Goal: Task Accomplishment & Management: Use online tool/utility

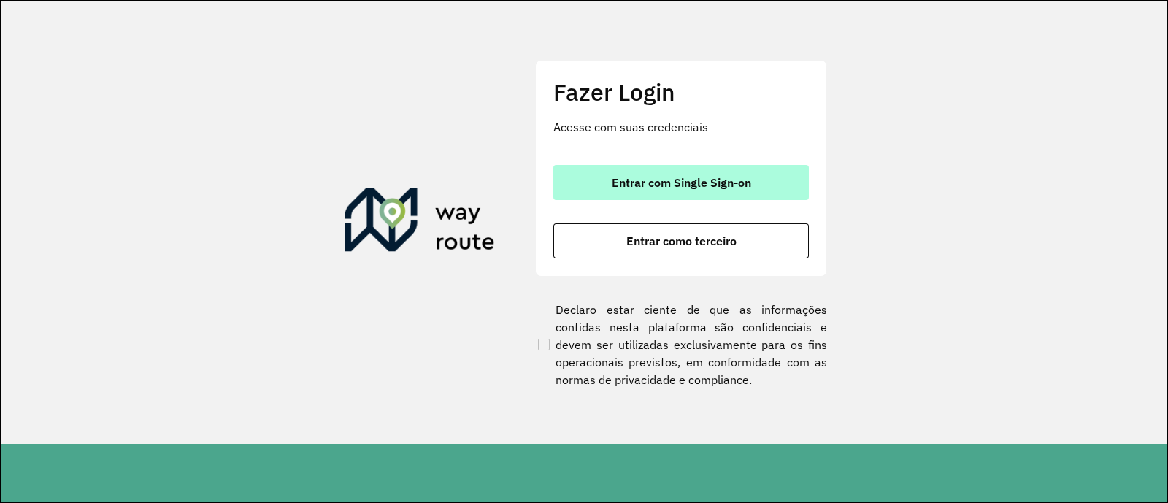
click at [636, 185] on span "Entrar com Single Sign-on" at bounding box center [681, 183] width 139 height 12
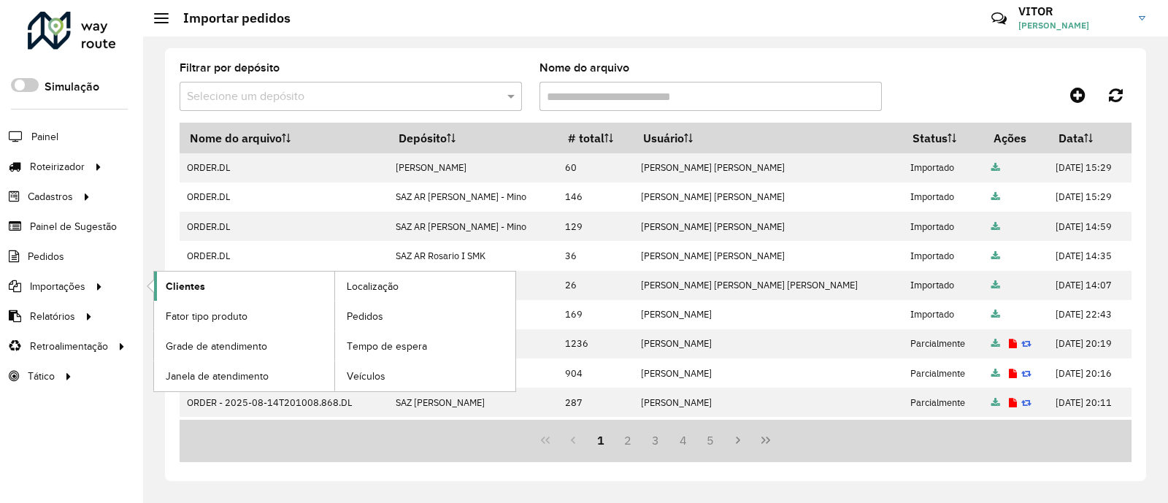
click at [189, 285] on span "Clientes" at bounding box center [185, 286] width 39 height 15
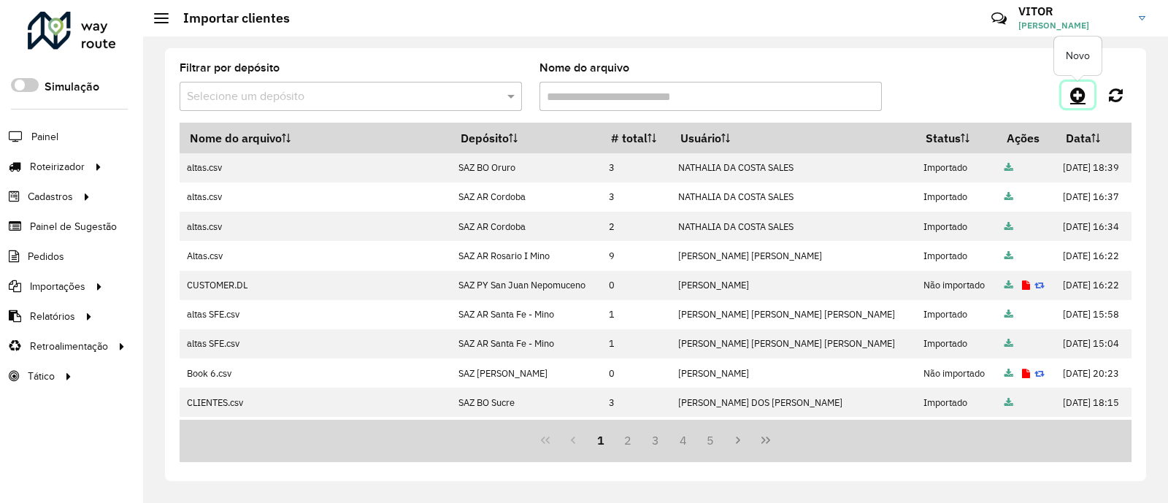
click at [1075, 93] on icon at bounding box center [1077, 95] width 15 height 18
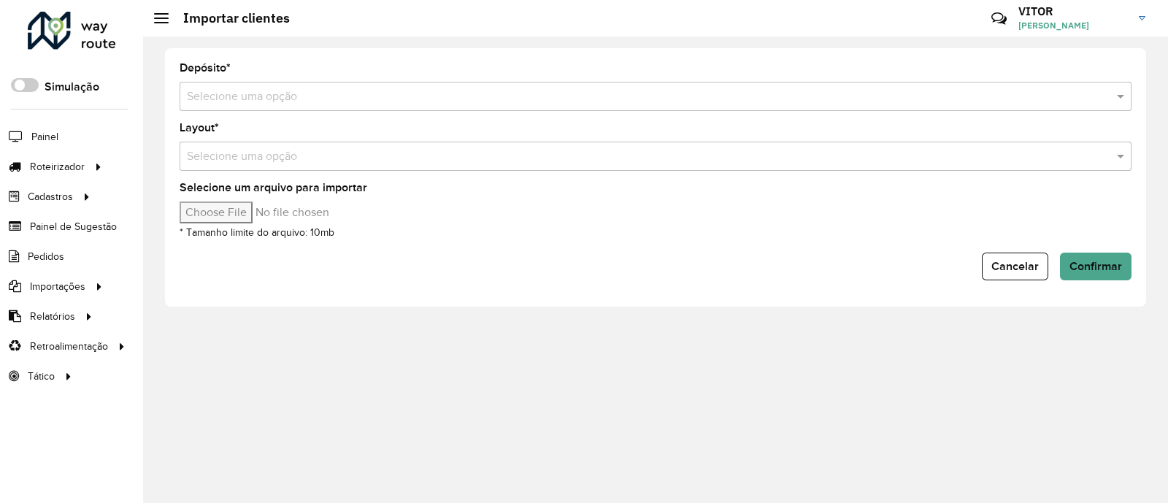
click at [291, 93] on input "text" at bounding box center [641, 97] width 908 height 18
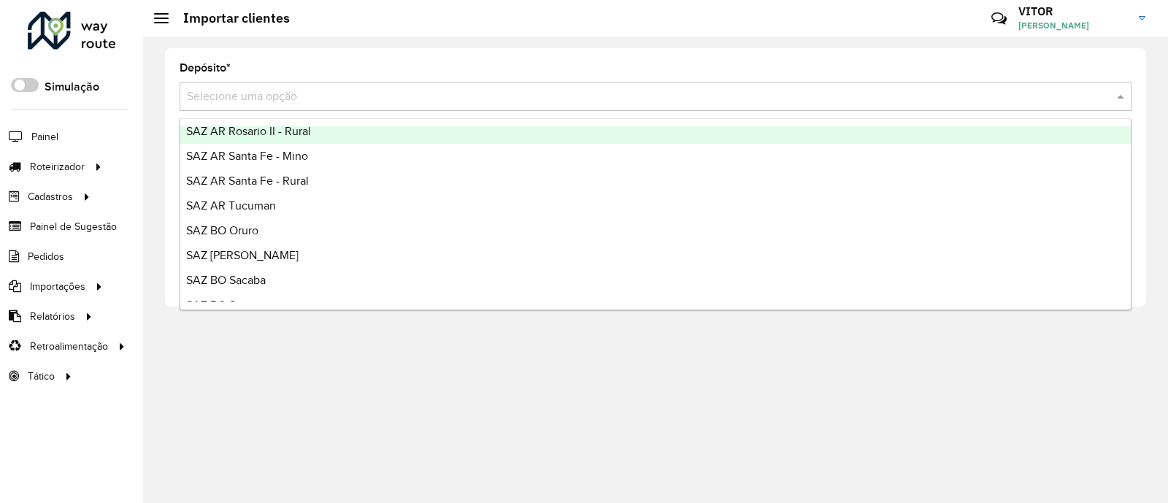
scroll to position [182, 0]
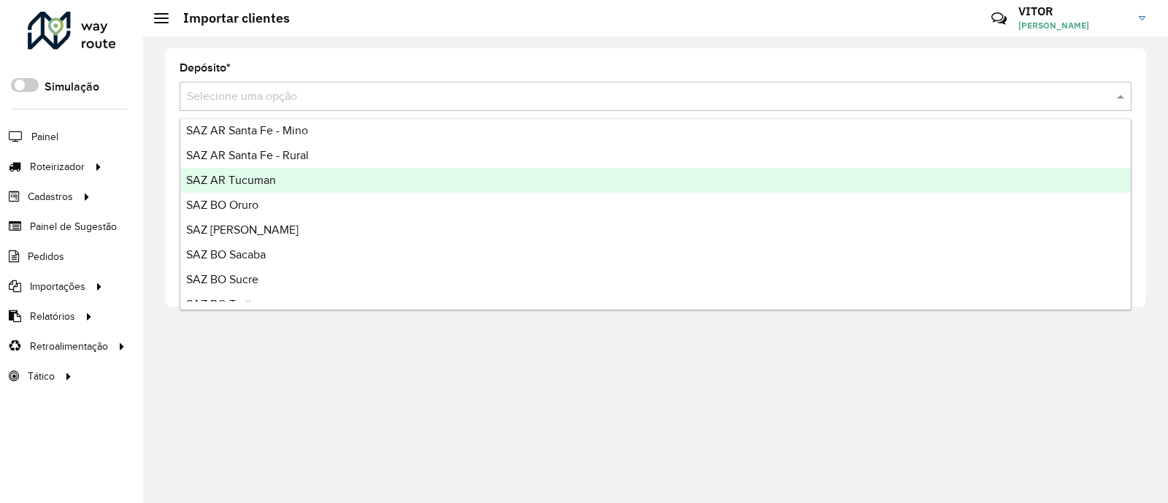
click at [317, 180] on div "SAZ AR Tucuman" at bounding box center [655, 180] width 951 height 25
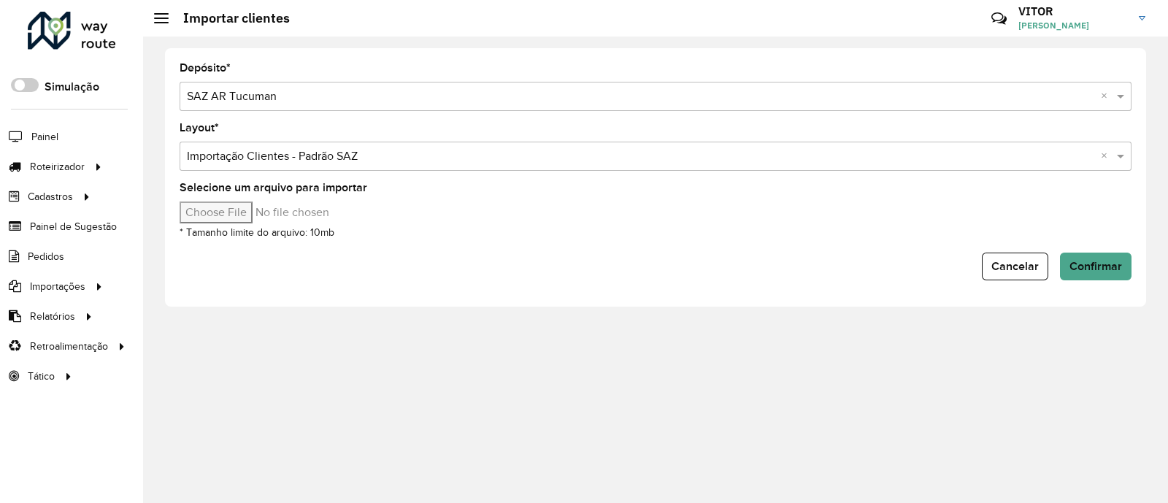
click at [248, 213] on input "Selecione um arquivo para importar" at bounding box center [304, 213] width 248 height 22
click at [1108, 257] on button "Confirmar" at bounding box center [1096, 267] width 72 height 28
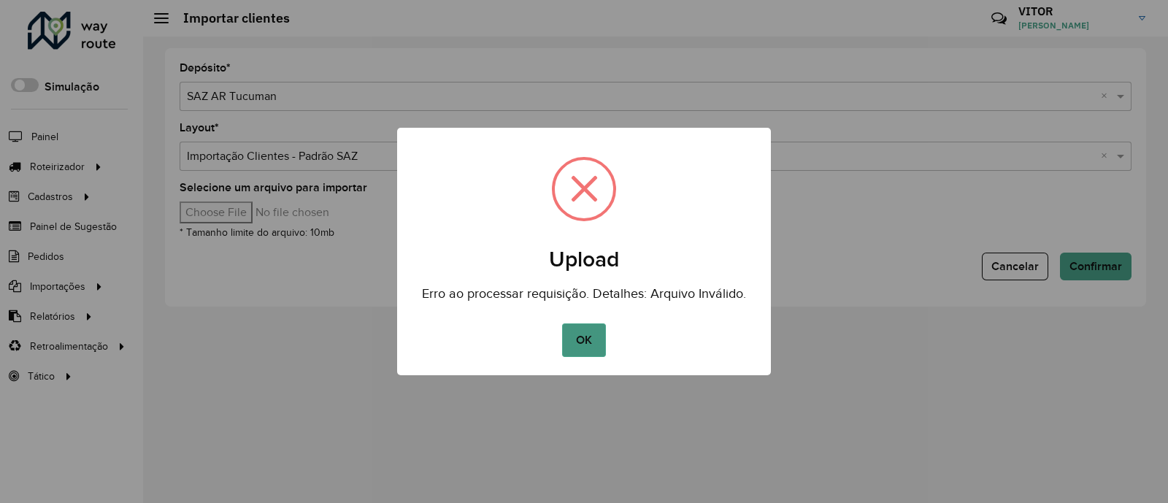
click at [594, 337] on button "OK" at bounding box center [583, 340] width 43 height 34
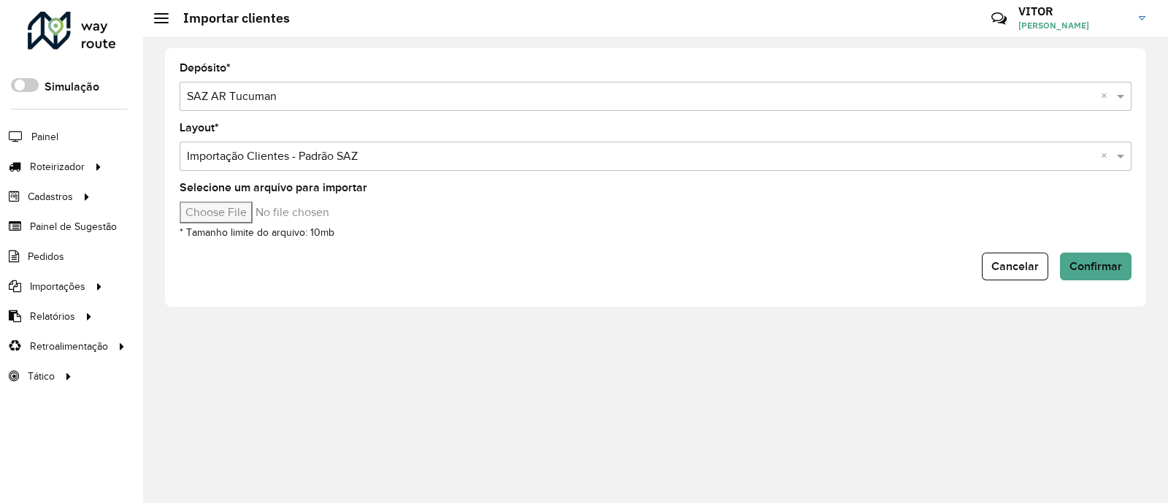
click at [218, 220] on input "Selecione um arquivo para importar" at bounding box center [304, 213] width 248 height 22
type input "**********"
click at [1104, 275] on button "Confirmar" at bounding box center [1096, 267] width 72 height 28
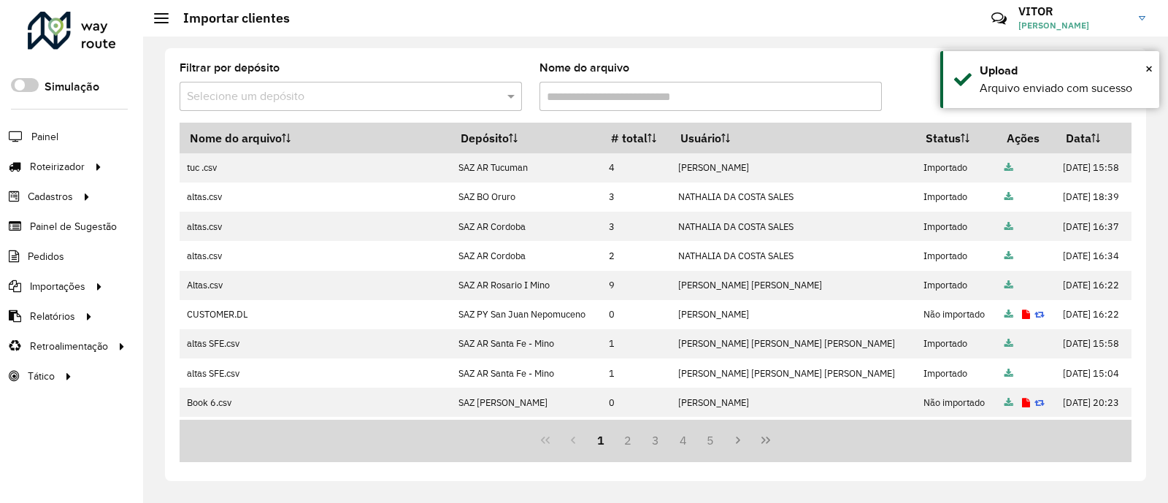
click at [900, 77] on div "Filtrar por depósito Selecione um depósito Nome do arquivo" at bounding box center [656, 93] width 952 height 60
click at [943, 77] on div "Filtrar por depósito Selecione um depósito Nome do arquivo" at bounding box center [656, 93] width 952 height 60
